Goal: Navigation & Orientation: Find specific page/section

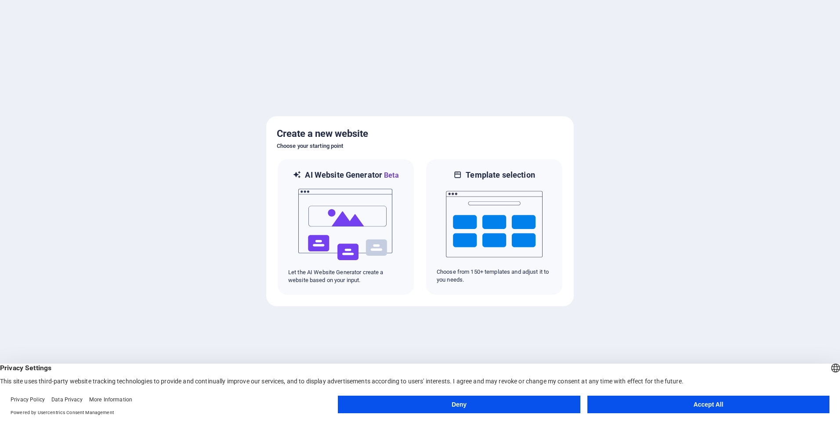
click at [485, 407] on button "Deny" at bounding box center [459, 405] width 242 height 18
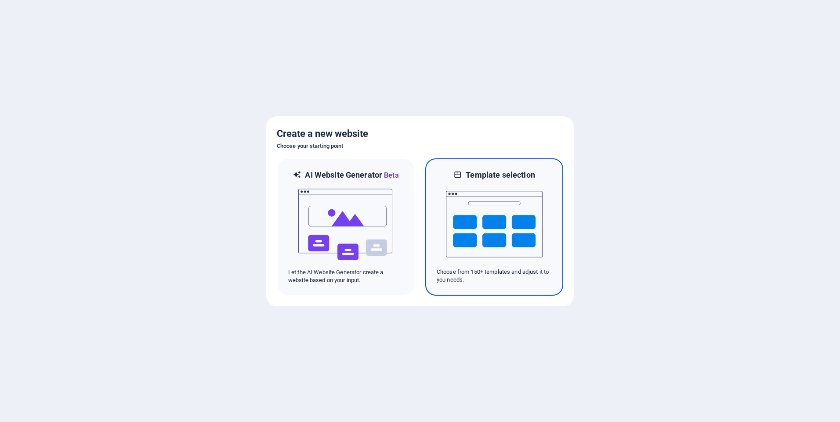
click at [483, 234] on img at bounding box center [494, 224] width 97 height 88
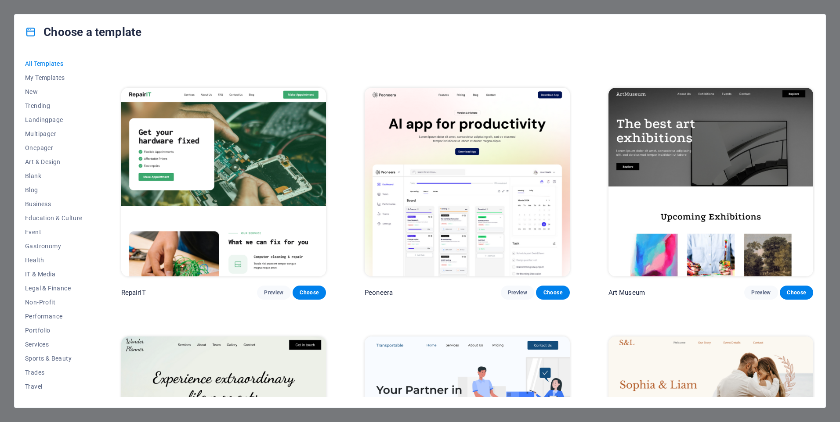
scroll to position [351, 0]
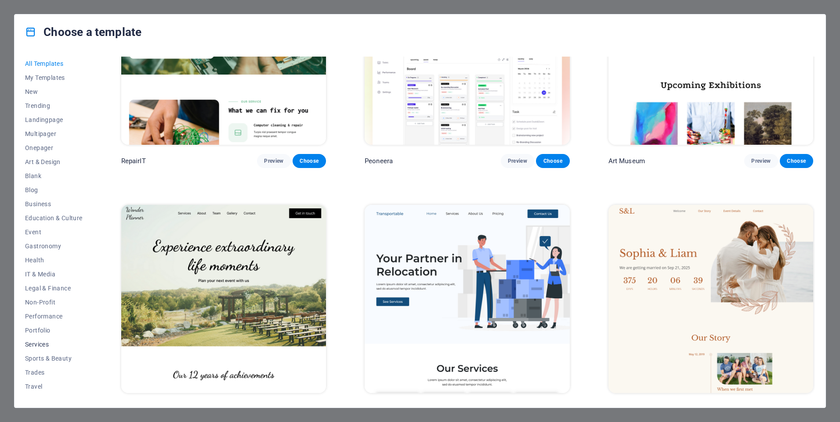
click at [40, 345] on span "Services" at bounding box center [54, 344] width 58 height 7
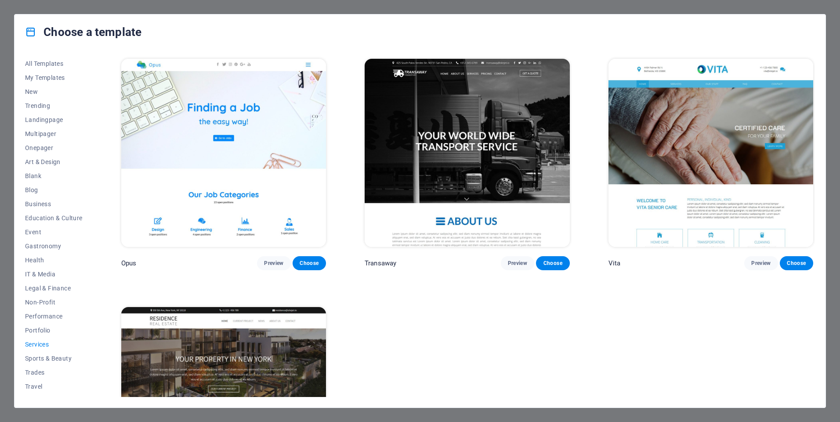
scroll to position [1607, 0]
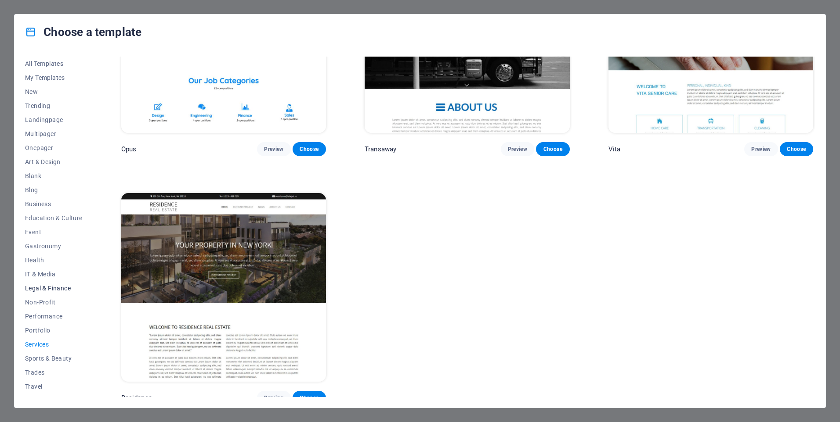
click at [42, 288] on span "Legal & Finance" at bounding box center [54, 288] width 58 height 7
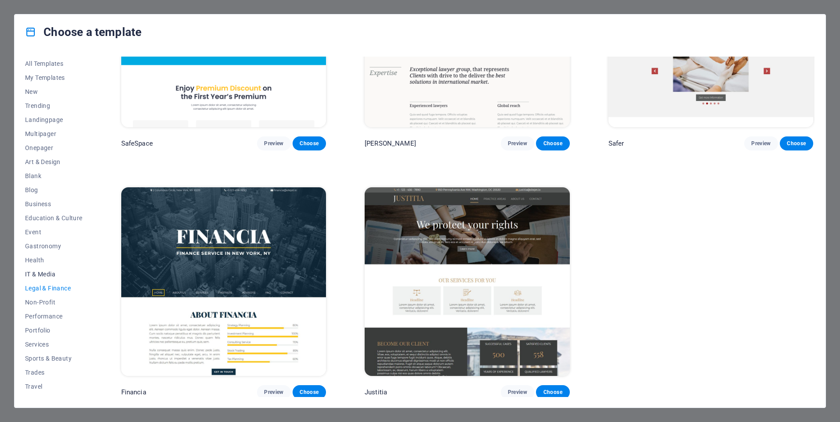
click at [41, 274] on span "IT & Media" at bounding box center [54, 274] width 58 height 7
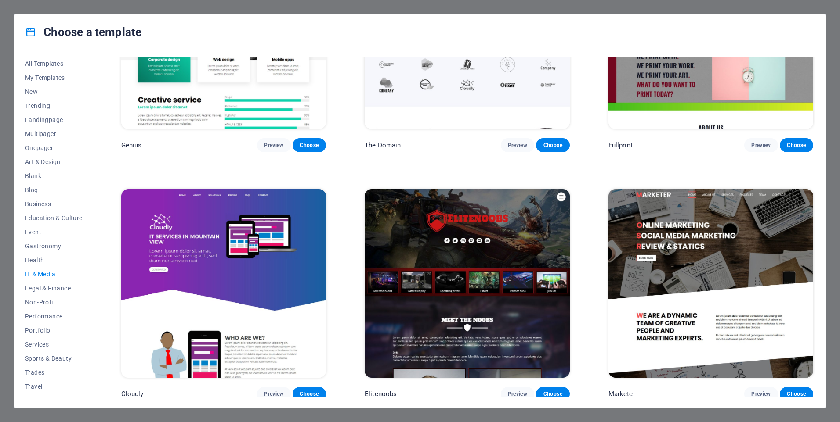
scroll to position [396, 0]
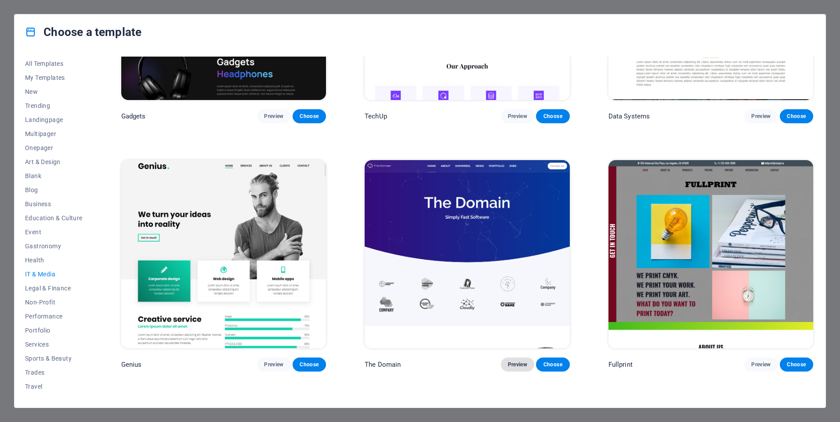
click at [520, 361] on span "Preview" at bounding box center [517, 364] width 19 height 7
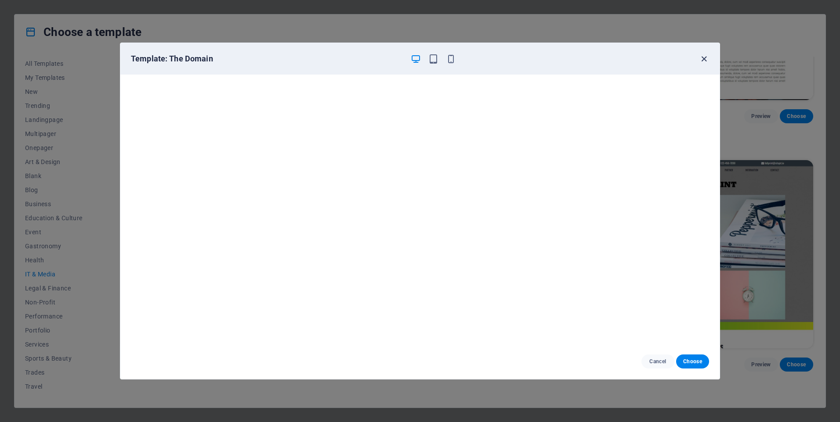
click at [704, 61] on icon "button" at bounding box center [704, 59] width 10 height 10
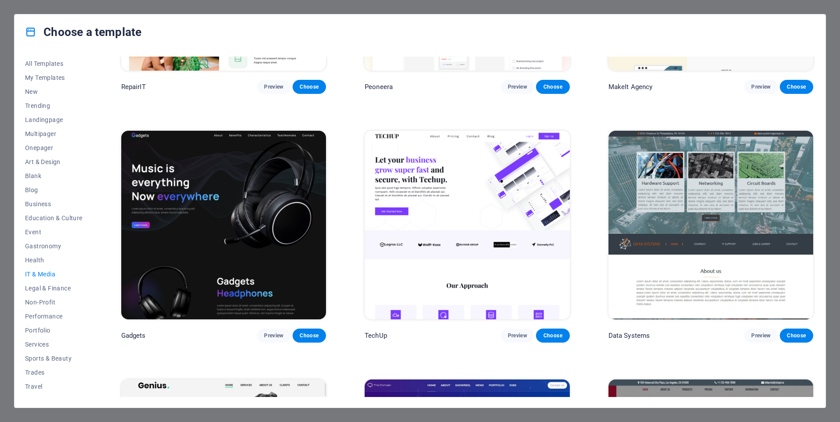
scroll to position [0, 0]
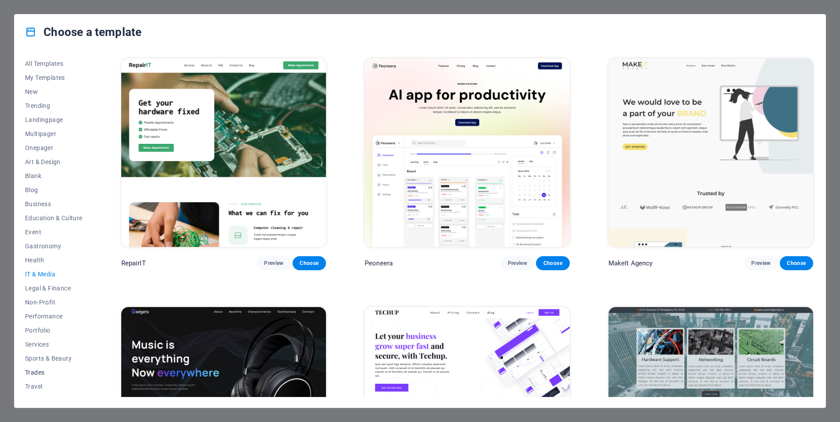
click at [34, 373] on span "Trades" at bounding box center [54, 372] width 58 height 7
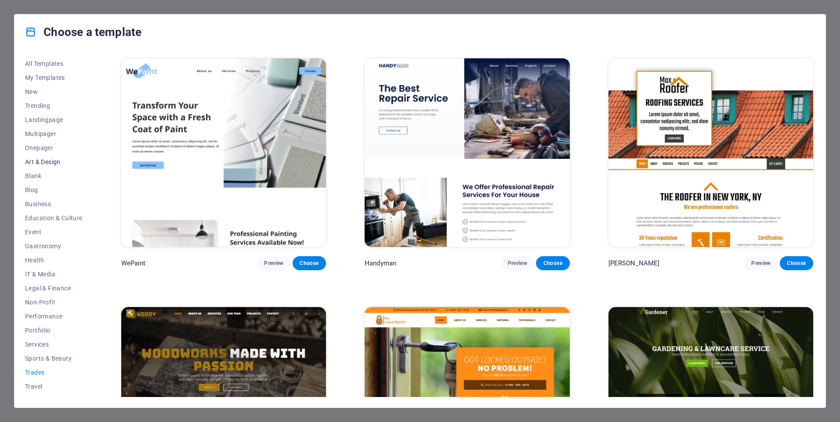
click at [50, 163] on span "Art & Design" at bounding box center [54, 162] width 58 height 7
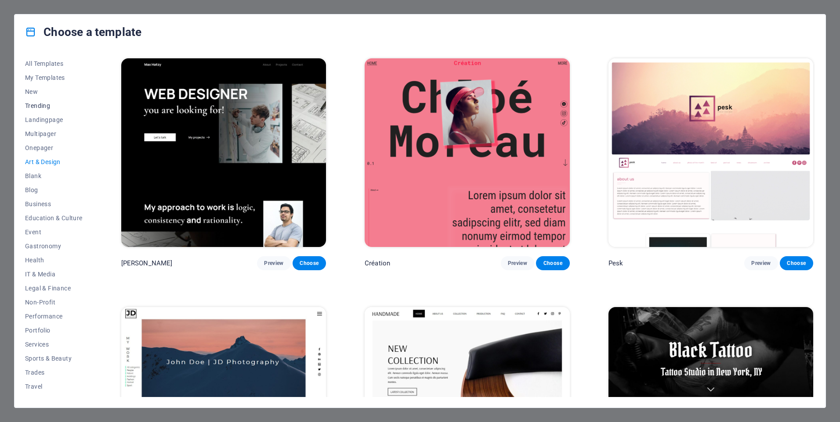
click at [39, 101] on button "Trending" at bounding box center [54, 106] width 58 height 14
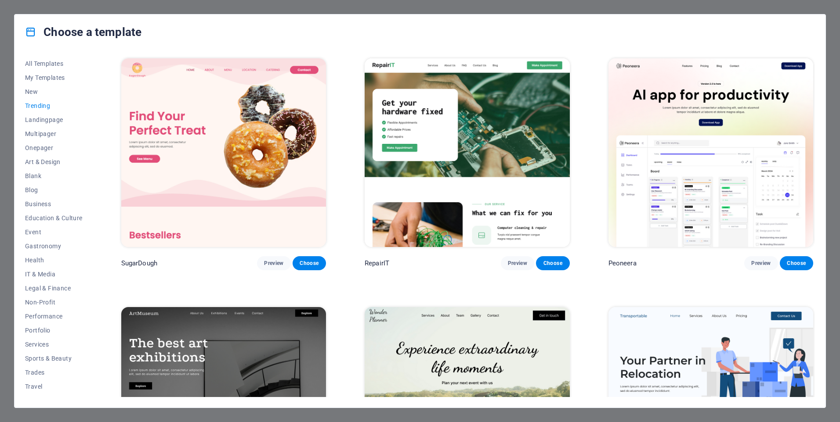
click at [831, 46] on div "Choose a template All Templates My Templates New Trending Landingpage Multipage…" at bounding box center [420, 211] width 840 height 422
